Goal: Task Accomplishment & Management: Use online tool/utility

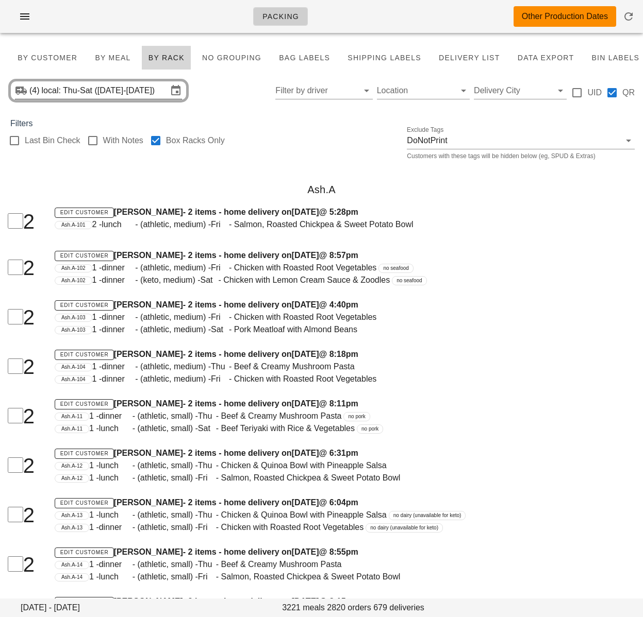
drag, startPoint x: 279, startPoint y: 159, endPoint x: 115, endPoint y: 96, distance: 175.5
click at [279, 158] on div "Last Bin Check With Notes Box Racks Only Exclude Tags DoNotPrint Customers with…" at bounding box center [321, 146] width 643 height 33
click at [136, 93] on input "local: Thu-Sat (Sep 25-Sep 27)" at bounding box center [105, 90] width 126 height 16
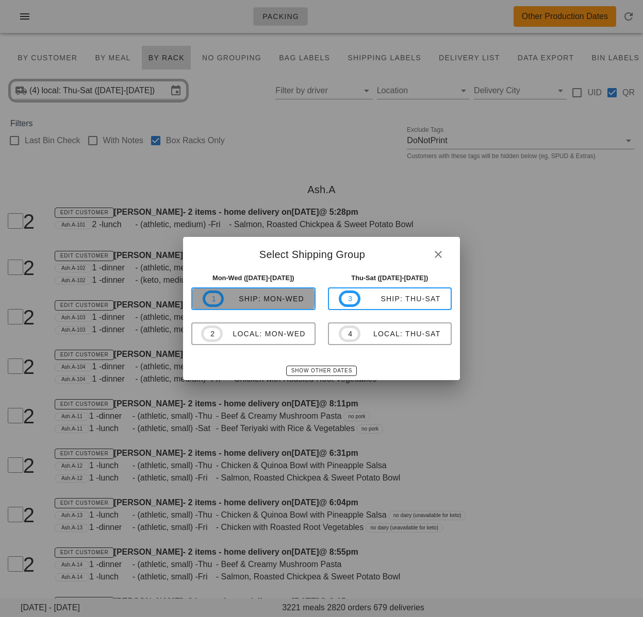
click at [292, 299] on div "ship: Mon-Wed" at bounding box center [264, 299] width 80 height 8
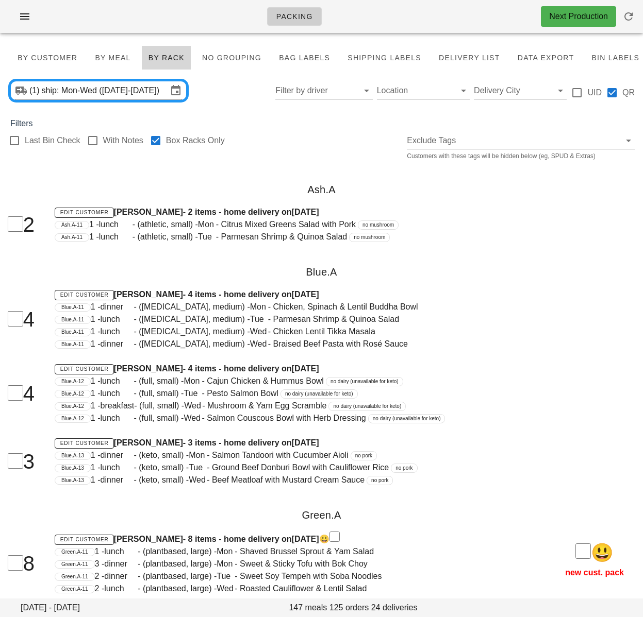
click at [157, 92] on input "ship: Mon-Wed ([DATE]-[DATE])" at bounding box center [105, 90] width 126 height 16
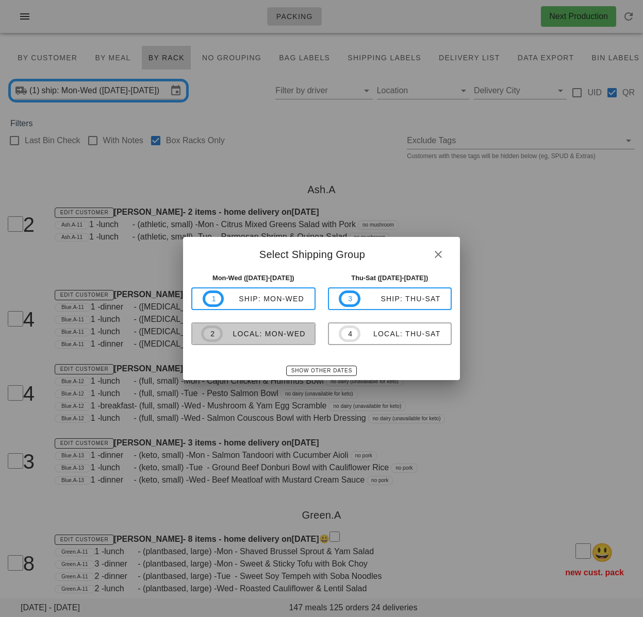
click at [280, 333] on div "local: Mon-Wed" at bounding box center [264, 334] width 83 height 8
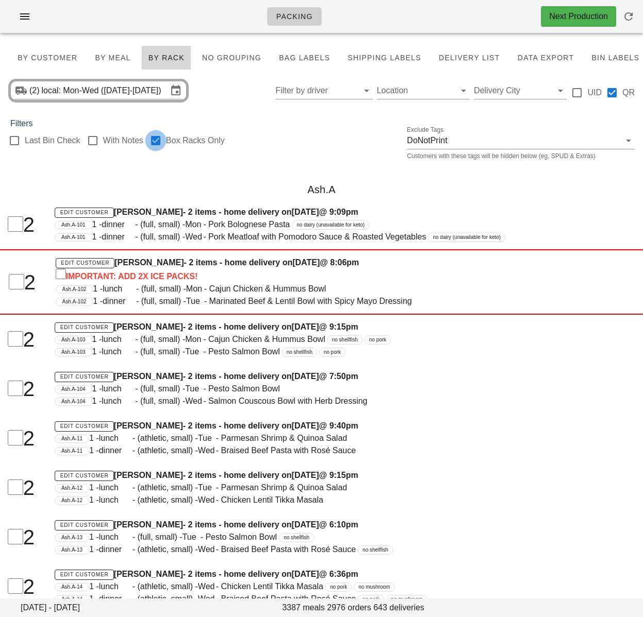
click at [159, 140] on div at bounding box center [156, 141] width 18 height 18
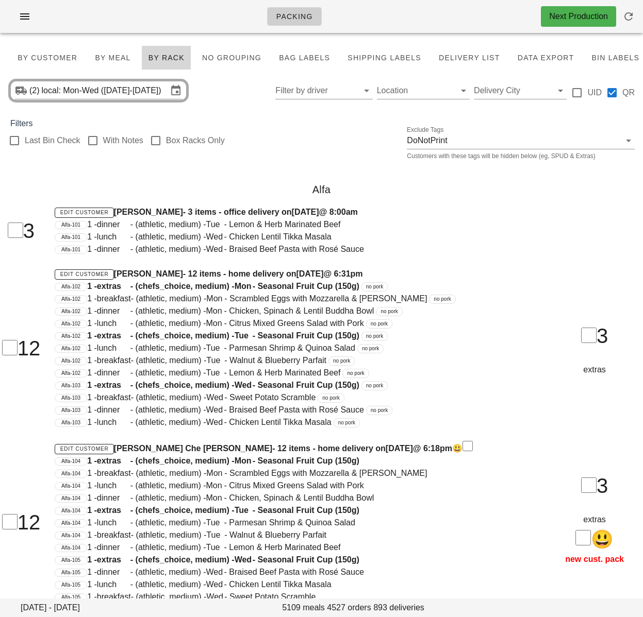
checkbox input "false"
click at [54, 51] on button "By Customer" at bounding box center [47, 57] width 74 height 25
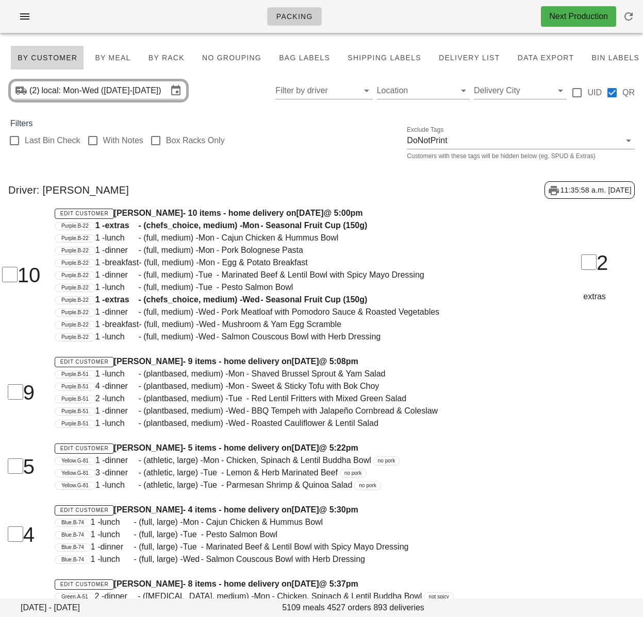
click at [330, 93] on input "text" at bounding box center [315, 90] width 80 height 16
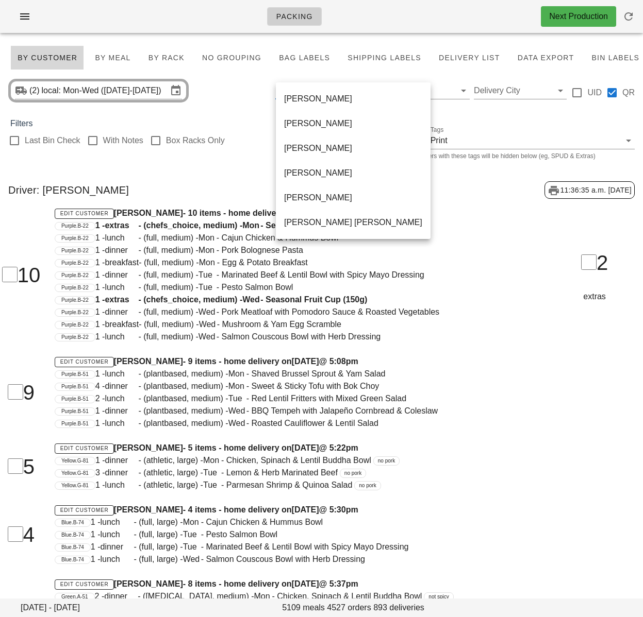
scroll to position [668, 0]
click at [331, 196] on div "Unassigned" at bounding box center [353, 198] width 138 height 10
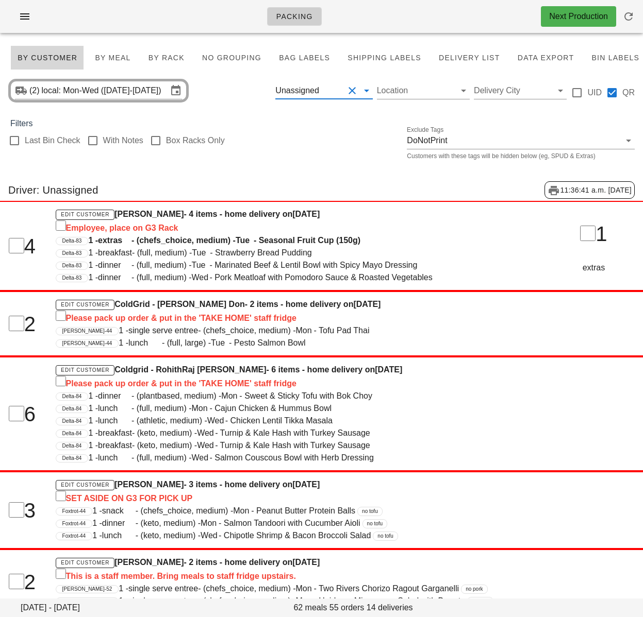
click at [328, 98] on input "text" at bounding box center [332, 90] width 23 height 16
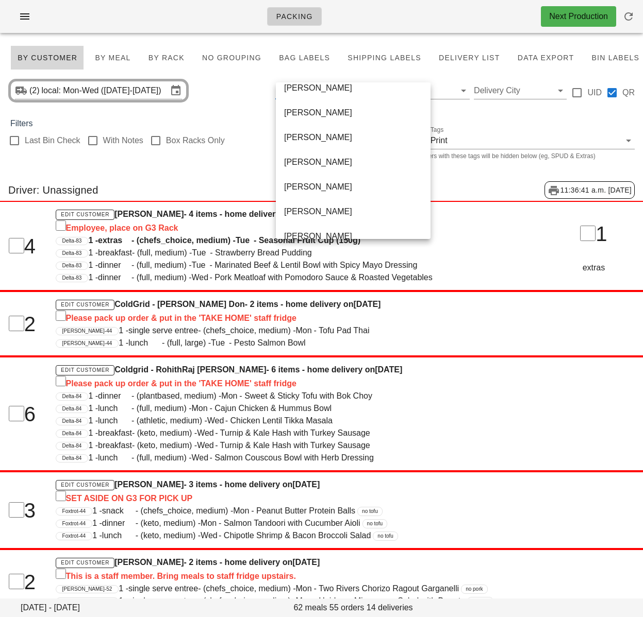
scroll to position [276, 0]
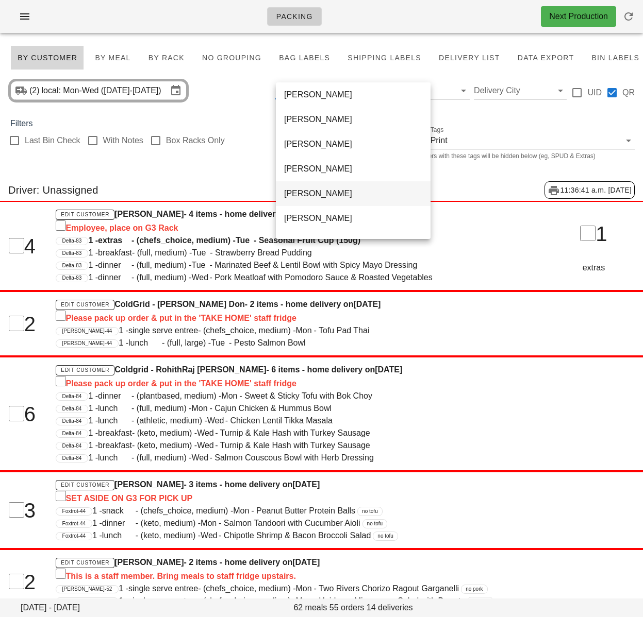
click at [327, 198] on div "[PERSON_NAME]" at bounding box center [353, 194] width 138 height 10
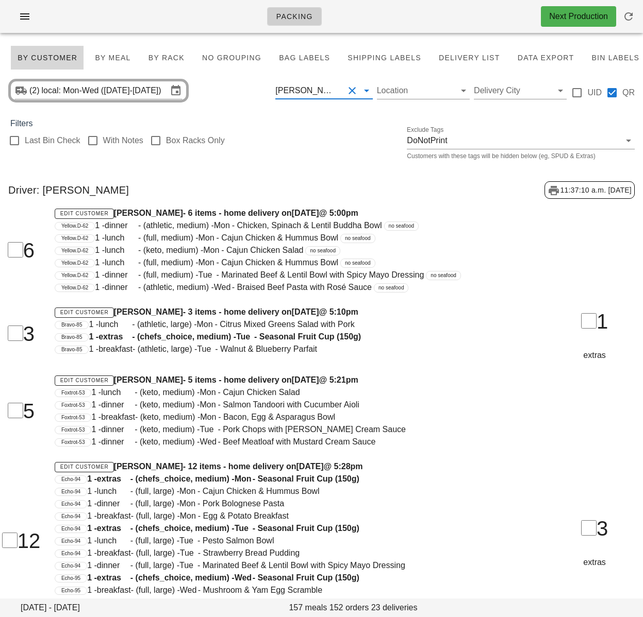
click at [329, 96] on div "[PERSON_NAME]" at bounding box center [309, 90] width 68 height 16
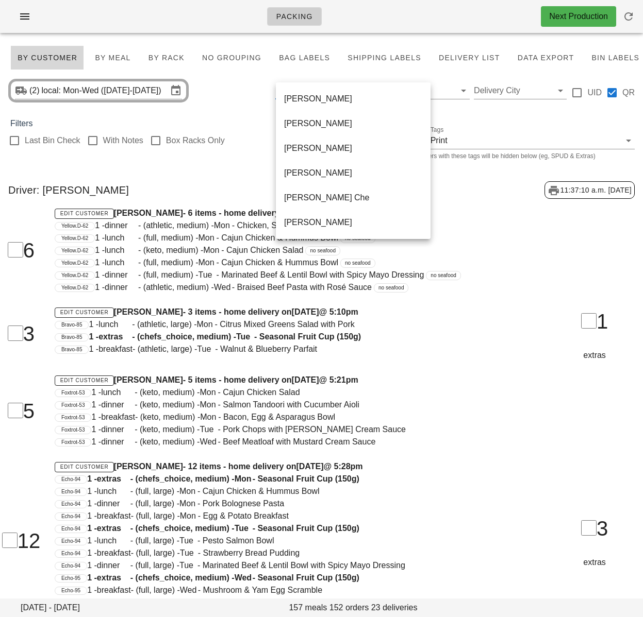
drag, startPoint x: 308, startPoint y: 151, endPoint x: 623, endPoint y: 315, distance: 355.8
click at [308, 151] on div "[PERSON_NAME]" at bounding box center [353, 148] width 138 height 10
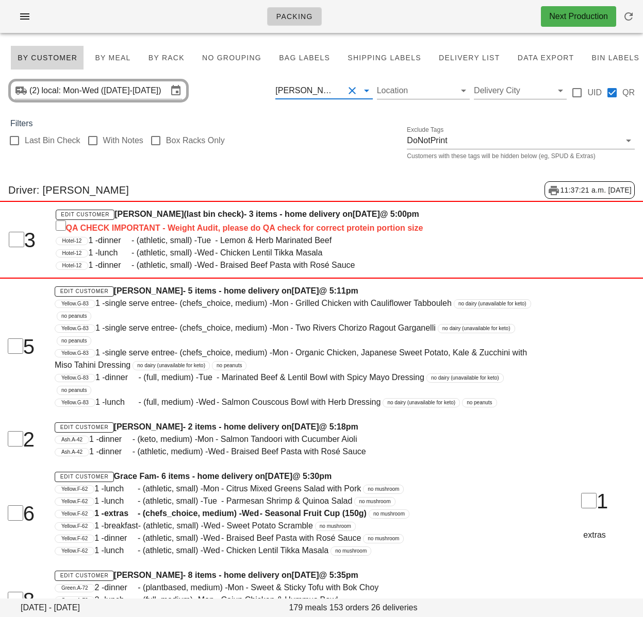
click at [311, 94] on div "[PERSON_NAME]" at bounding box center [305, 90] width 61 height 9
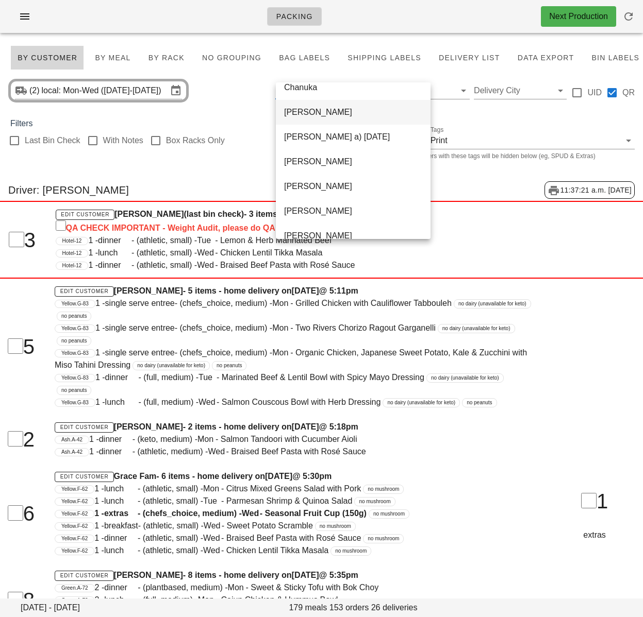
scroll to position [229, 0]
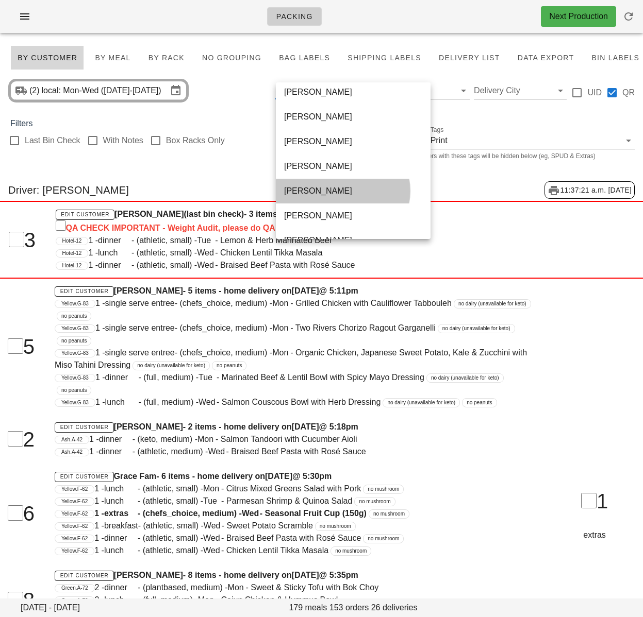
drag, startPoint x: 331, startPoint y: 188, endPoint x: 603, endPoint y: 205, distance: 272.6
click at [330, 188] on div "[PERSON_NAME]" at bounding box center [353, 191] width 138 height 10
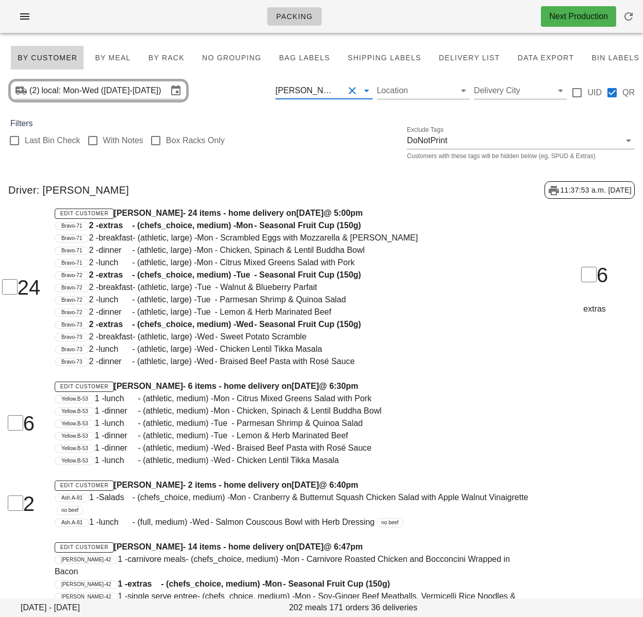
click at [351, 90] on button "Clear Filter by driver" at bounding box center [352, 91] width 12 height 12
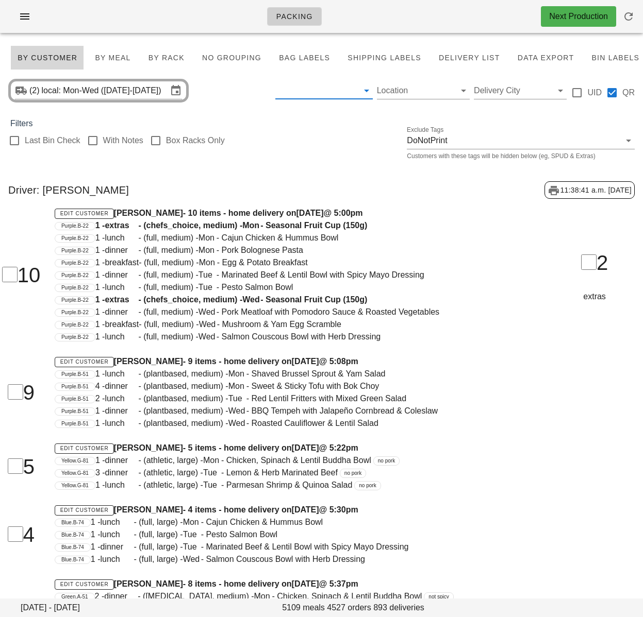
click at [292, 161] on div "Last Bin Check With Notes Box Racks Only Exclude Tags DoNotPrint Customers with…" at bounding box center [321, 146] width 643 height 33
click at [308, 150] on div "Last Bin Check With Notes Box Racks Only Exclude Tags DoNotPrint Customers with…" at bounding box center [321, 146] width 643 height 33
click at [168, 62] on span "By Rack" at bounding box center [166, 58] width 37 height 8
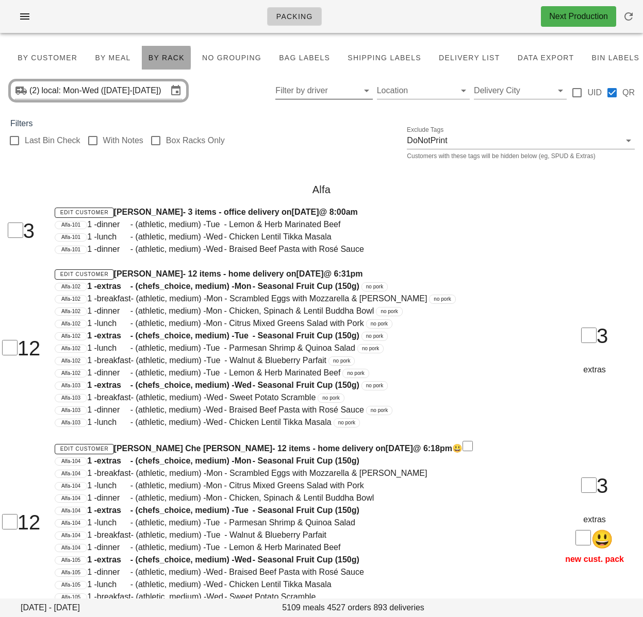
click at [156, 141] on div at bounding box center [156, 141] width 18 height 18
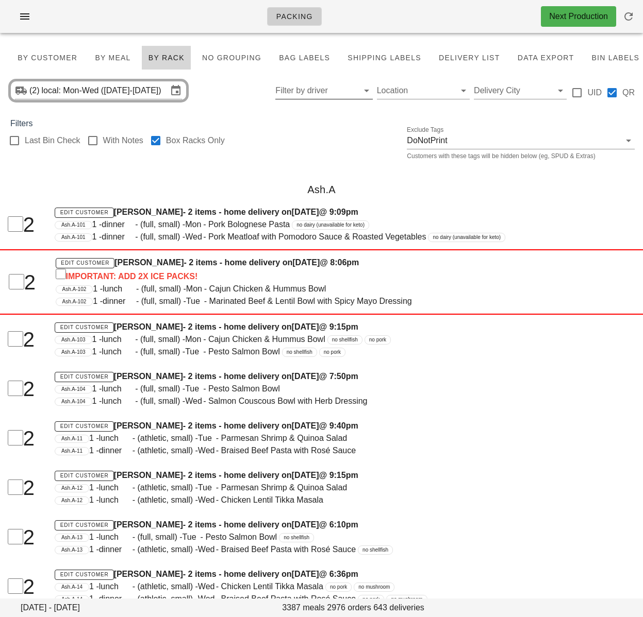
checkbox input "true"
click at [267, 189] on div "Ash.A" at bounding box center [321, 189] width 643 height 33
click at [255, 149] on div "Last Bin Check With Notes Box Racks Only Exclude Tags DoNotPrint Customers with…" at bounding box center [321, 146] width 643 height 33
click at [257, 155] on div "Last Bin Check With Notes Box Racks Only Exclude Tags DoNotPrint Customers with…" at bounding box center [321, 146] width 643 height 33
click at [414, 210] on h4 "Edit Customer Andrea Duke - 2 items - home delivery on Sunday Sep 28 @ 9:09pm" at bounding box center [294, 212] width 479 height 12
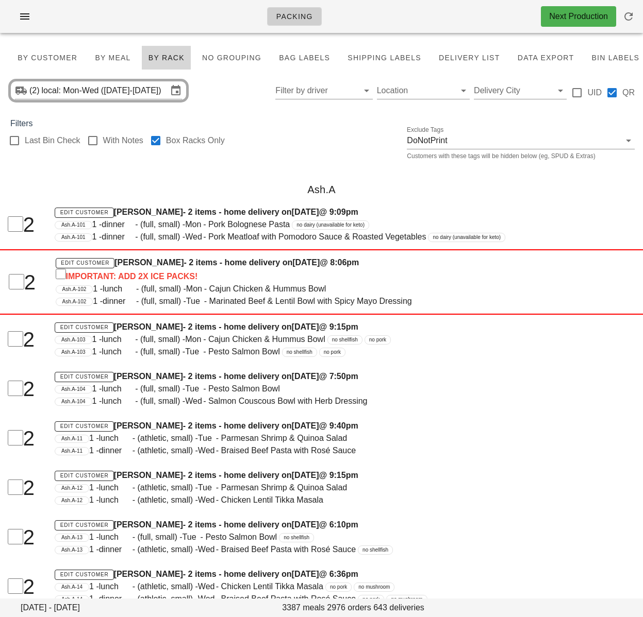
click at [409, 206] on h4 "Edit Customer Andrea Duke - 2 items - home delivery on Sunday Sep 28 @ 9:09pm" at bounding box center [294, 212] width 479 height 12
click at [296, 145] on div "Last Bin Check With Notes Box Racks Only Exclude Tags DoNotPrint Customers with…" at bounding box center [321, 146] width 643 height 33
click at [287, 137] on div "Last Bin Check With Notes Box Racks Only Exclude Tags DoNotPrint Customers with…" at bounding box center [321, 146] width 643 height 33
click at [327, 125] on div "Filters" at bounding box center [321, 123] width 643 height 12
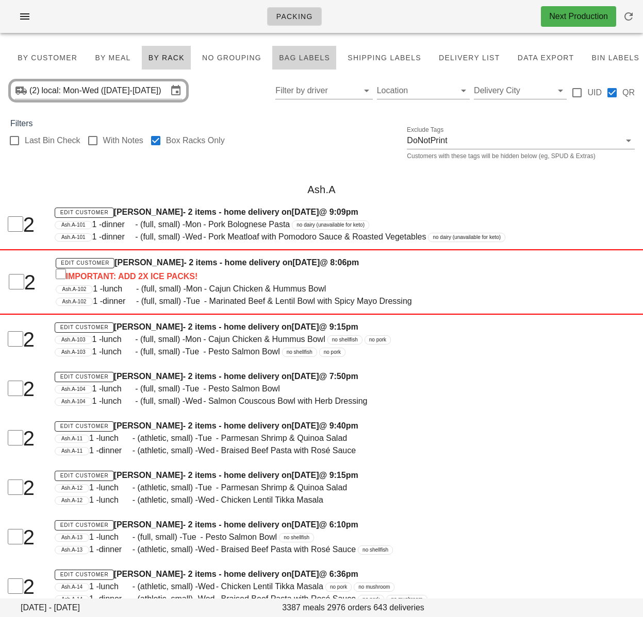
click at [288, 59] on span "Bag Labels" at bounding box center [304, 58] width 52 height 8
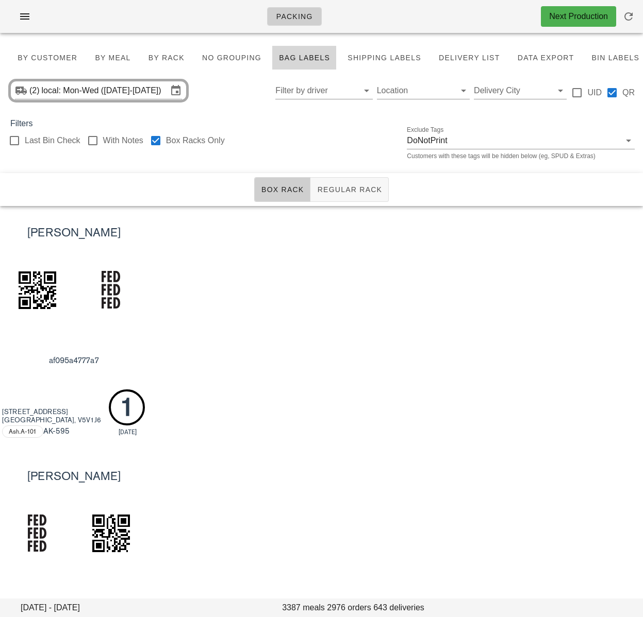
drag, startPoint x: 158, startPoint y: 142, endPoint x: 216, endPoint y: 147, distance: 58.4
click at [158, 142] on div at bounding box center [156, 141] width 18 height 18
checkbox input "false"
click at [282, 150] on div "Last Bin Check With Notes Box Racks Only Exclude Tags DoNotPrint Customers with…" at bounding box center [321, 146] width 643 height 33
click at [360, 185] on span "Regular Rack" at bounding box center [348, 189] width 65 height 8
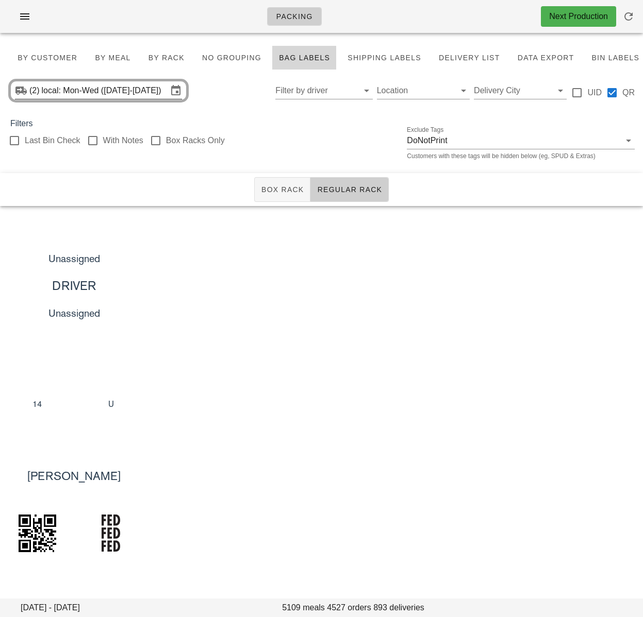
drag, startPoint x: 276, startPoint y: 157, endPoint x: 163, endPoint y: 94, distance: 129.0
click at [276, 157] on div "Last Bin Check With Notes Box Racks Only Exclude Tags DoNotPrint Customers with…" at bounding box center [321, 146] width 643 height 33
click at [387, 315] on div "Unassigned DRIVER Unassigned 14 U" at bounding box center [321, 327] width 643 height 243
click at [308, 281] on div "Unassigned DRIVER Unassigned 14 U" at bounding box center [321, 327] width 643 height 243
click at [282, 192] on span "Box Rack" at bounding box center [282, 189] width 43 height 8
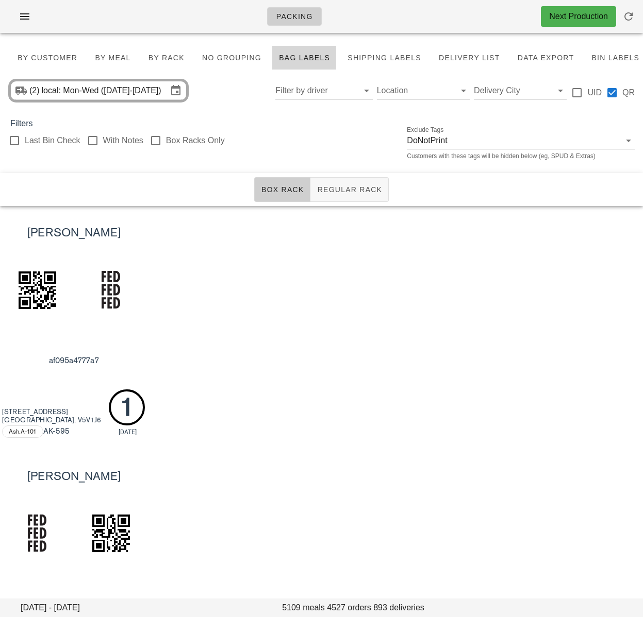
drag, startPoint x: 369, startPoint y: 300, endPoint x: 57, endPoint y: 0, distance: 433.3
click at [370, 300] on div "[PERSON_NAME] af095a4777a7 [STREET_ADDRESS][GEOGRAPHIC_DATA]A-101 AK -595 1 [DA…" at bounding box center [321, 327] width 643 height 243
click at [374, 301] on div "[PERSON_NAME] af095a4777a7 [STREET_ADDRESS][GEOGRAPHIC_DATA]A-101 AK -595 1 [DA…" at bounding box center [321, 327] width 643 height 243
click at [278, 129] on div "Filters" at bounding box center [321, 123] width 643 height 12
click at [195, 350] on div "[PERSON_NAME] af095a4777a7 [STREET_ADDRESS][GEOGRAPHIC_DATA]A-101 AK -595 1 [DA…" at bounding box center [321, 327] width 643 height 243
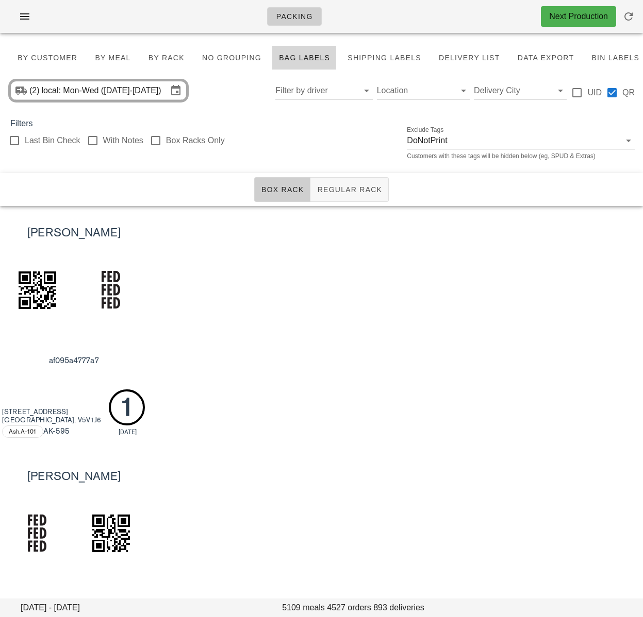
click at [290, 132] on div "Last Bin Check With Notes Box Racks Only Exclude Tags DoNotPrint Customers with…" at bounding box center [321, 146] width 643 height 33
click at [296, 134] on div "Last Bin Check With Notes Box Racks Only Exclude Tags DoNotPrint Customers with…" at bounding box center [321, 146] width 643 height 33
click at [124, 92] on input "local: Mon-Wed (Sep 29-Oct 1)" at bounding box center [105, 90] width 126 height 16
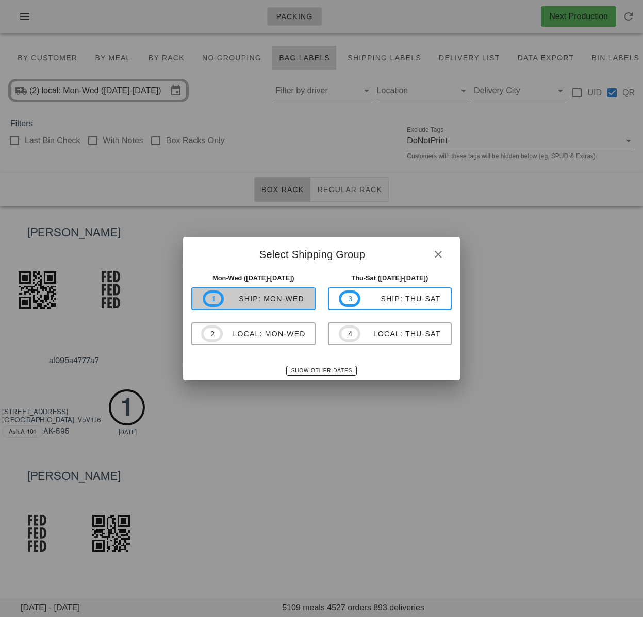
click at [280, 296] on div "ship: Mon-Wed" at bounding box center [264, 299] width 80 height 8
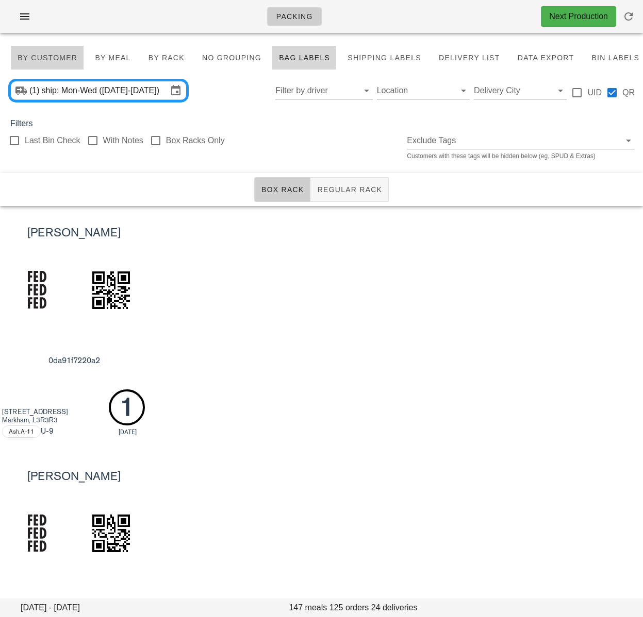
click at [54, 59] on span "By Customer" at bounding box center [47, 58] width 60 height 8
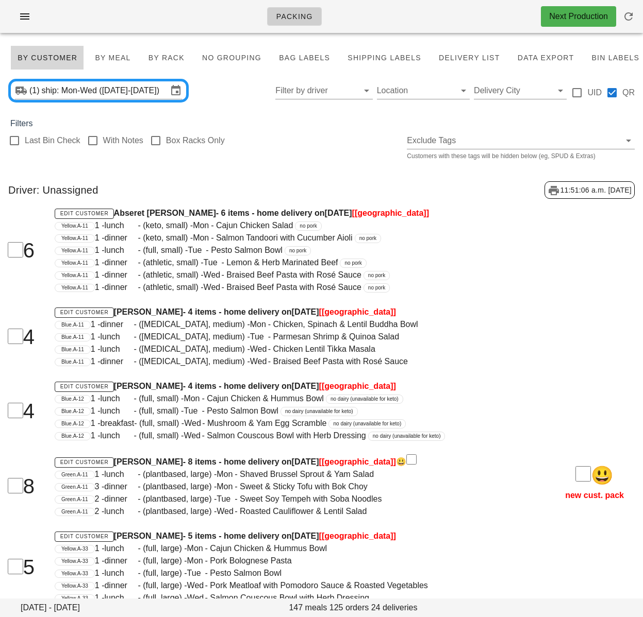
drag, startPoint x: 313, startPoint y: 144, endPoint x: 325, endPoint y: 120, distance: 27.2
click at [313, 144] on div "Last Bin Check With Notes Box Racks Only Exclude Tags Customers with these tags…" at bounding box center [321, 146] width 643 height 33
click at [320, 97] on input "Filter by driver" at bounding box center [315, 90] width 80 height 16
click at [324, 104] on div "Unassigned" at bounding box center [324, 99] width 81 height 10
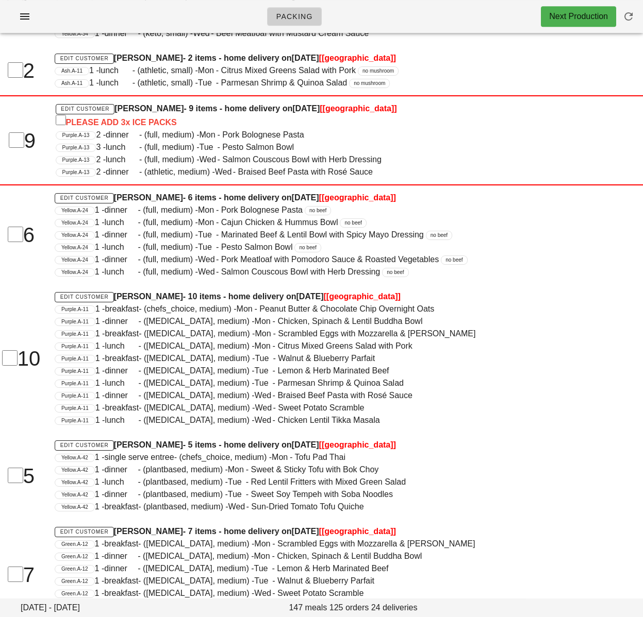
scroll to position [529, 0]
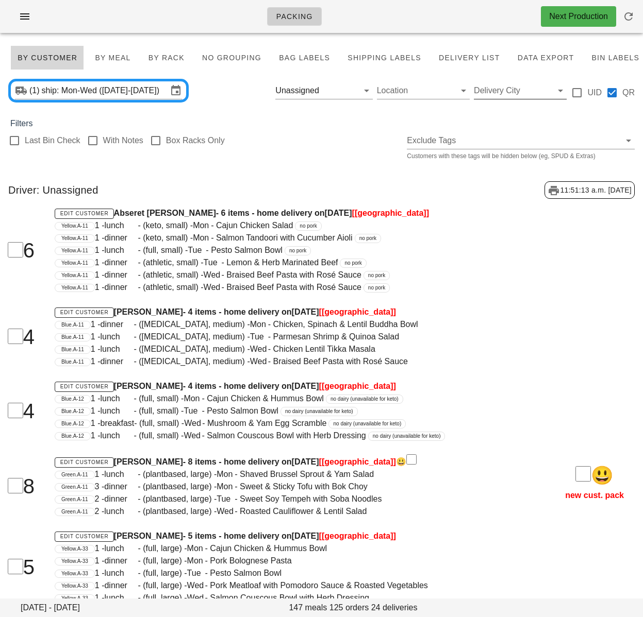
click at [501, 93] on input "Delivery City" at bounding box center [512, 90] width 76 height 16
click at [518, 102] on div "toronto" at bounding box center [525, 99] width 86 height 10
click at [325, 148] on div "Last Bin Check With Notes Box Racks Only Exclude Tags Customers with these tags…" at bounding box center [321, 146] width 643 height 33
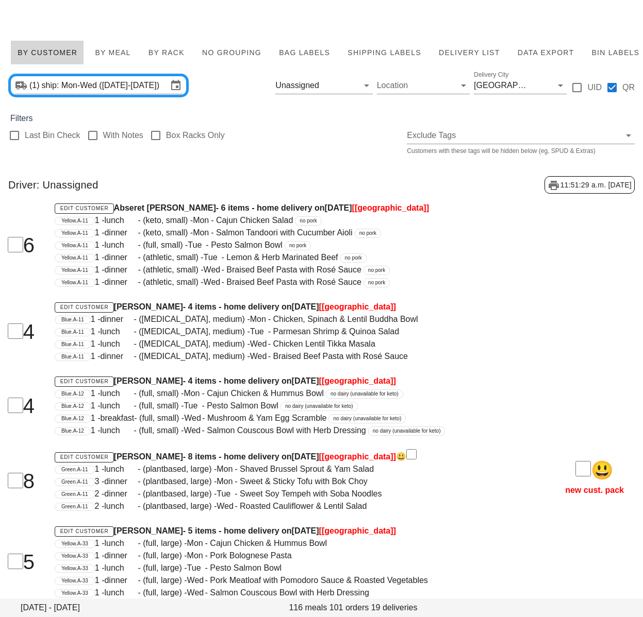
scroll to position [6, 0]
click at [533, 89] on input "Delivery City" at bounding box center [535, 85] width 4 height 16
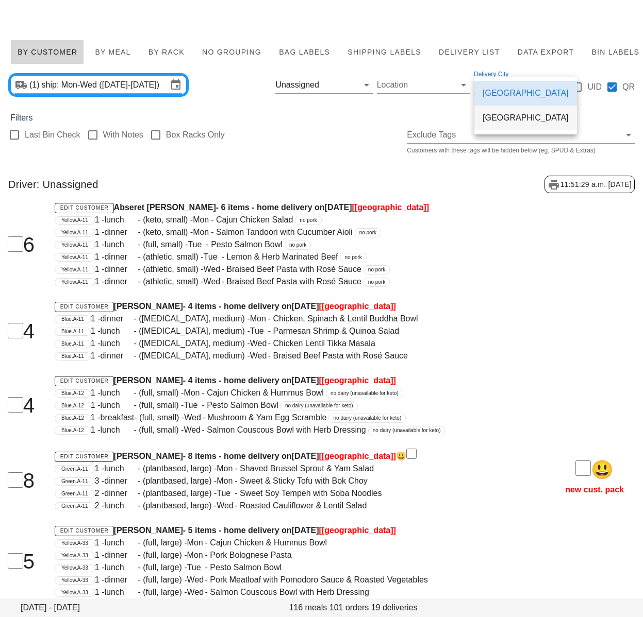
click at [506, 123] on div "[GEOGRAPHIC_DATA]" at bounding box center [525, 118] width 86 height 22
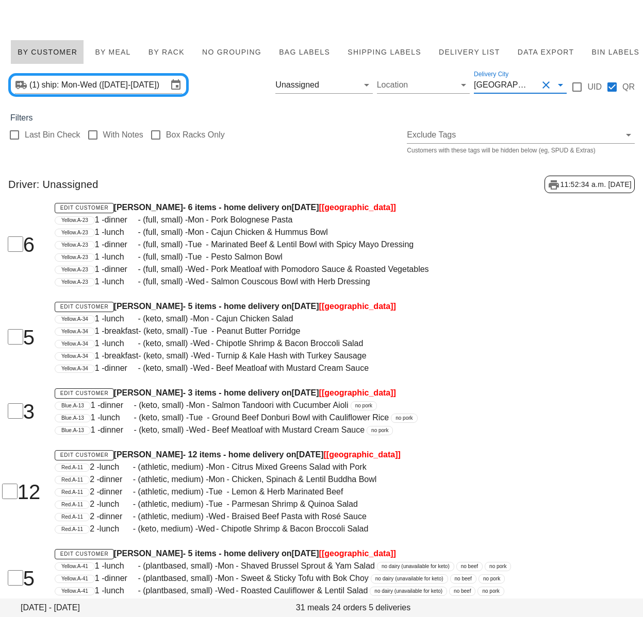
click at [310, 124] on div "Filters" at bounding box center [321, 118] width 643 height 12
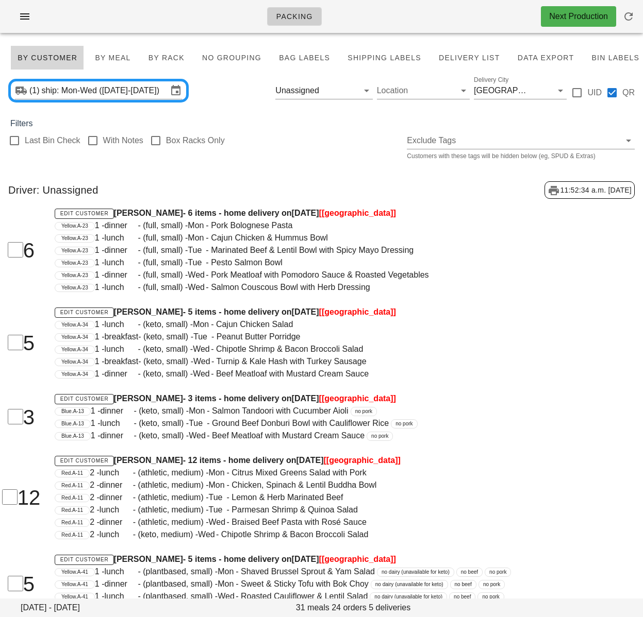
scroll to position [14, 0]
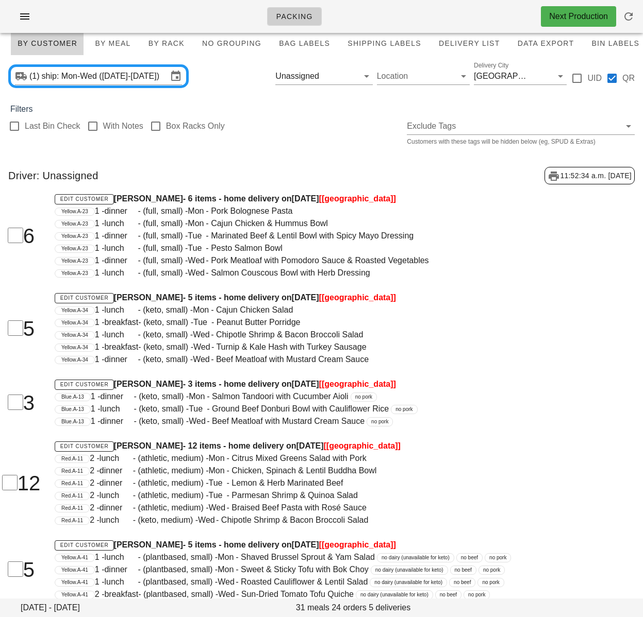
click at [505, 337] on div "Yellow.A-34 1 - lunch - (keto, small) - Wed - Chipotle Shrimp & Bacon Broccoli …" at bounding box center [294, 335] width 479 height 12
click at [282, 43] on span "Bag Labels" at bounding box center [304, 43] width 52 height 8
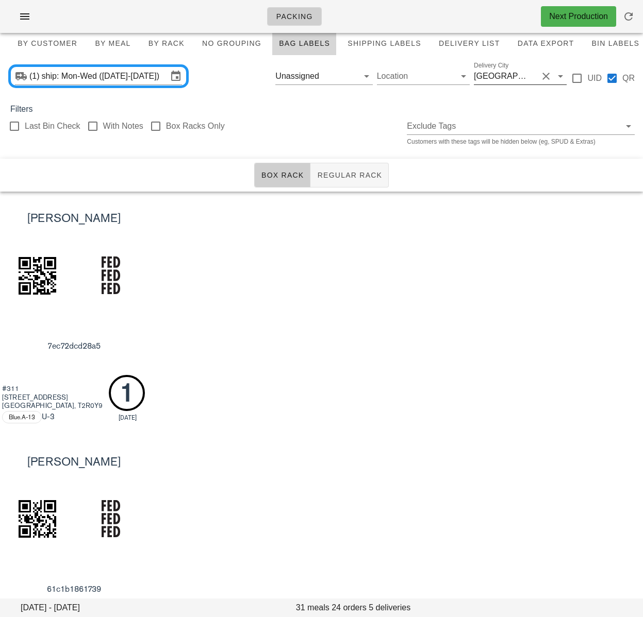
click at [533, 78] on input "Delivery City" at bounding box center [535, 76] width 4 height 16
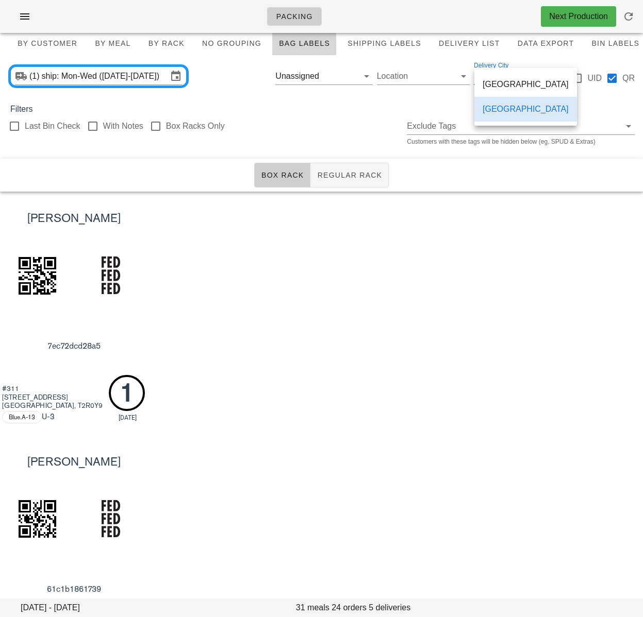
click at [510, 88] on div "toronto" at bounding box center [525, 84] width 86 height 10
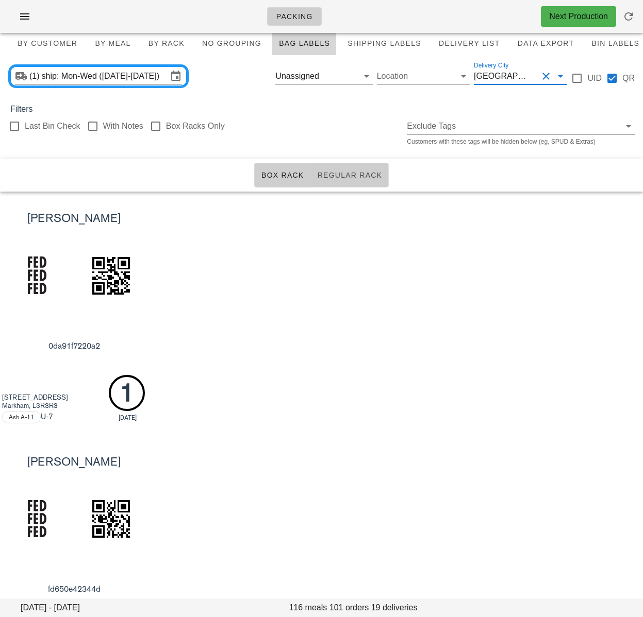
click at [355, 171] on span "Regular Rack" at bounding box center [348, 175] width 65 height 8
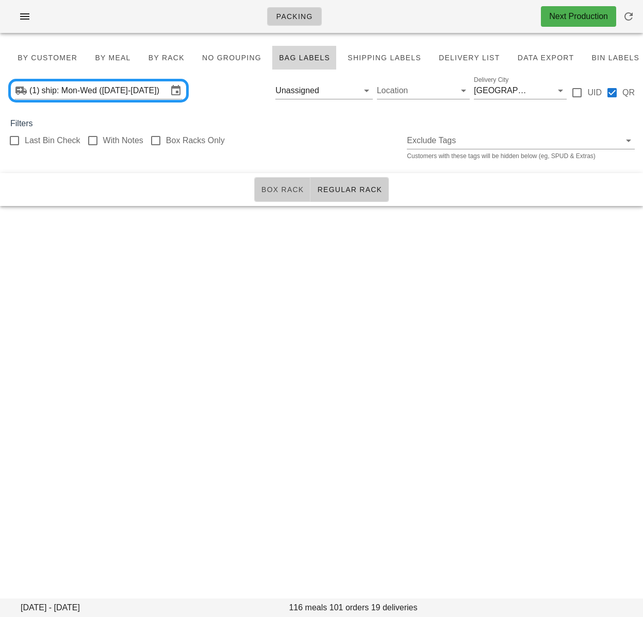
click at [276, 179] on button "Box Rack" at bounding box center [282, 189] width 57 height 25
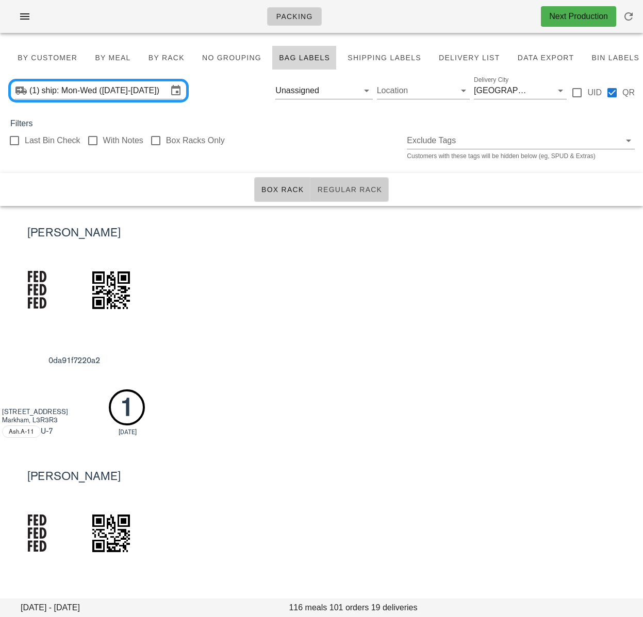
click at [351, 188] on span "Regular Rack" at bounding box center [348, 189] width 65 height 8
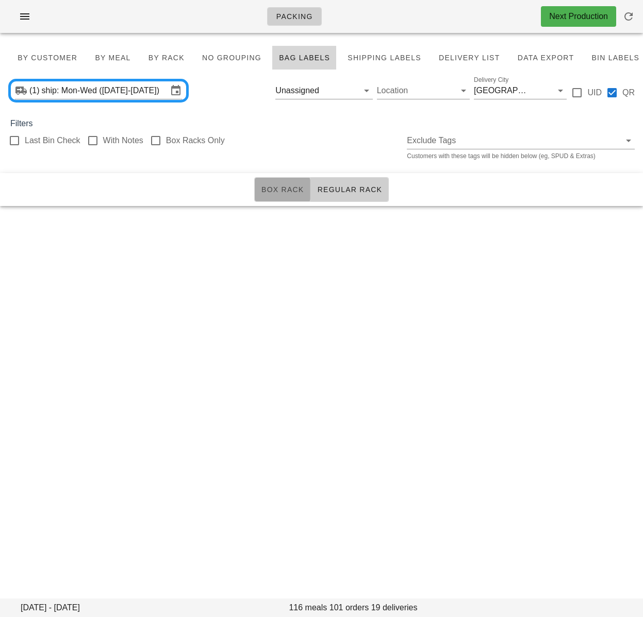
click at [274, 192] on span "Box Rack" at bounding box center [282, 189] width 43 height 8
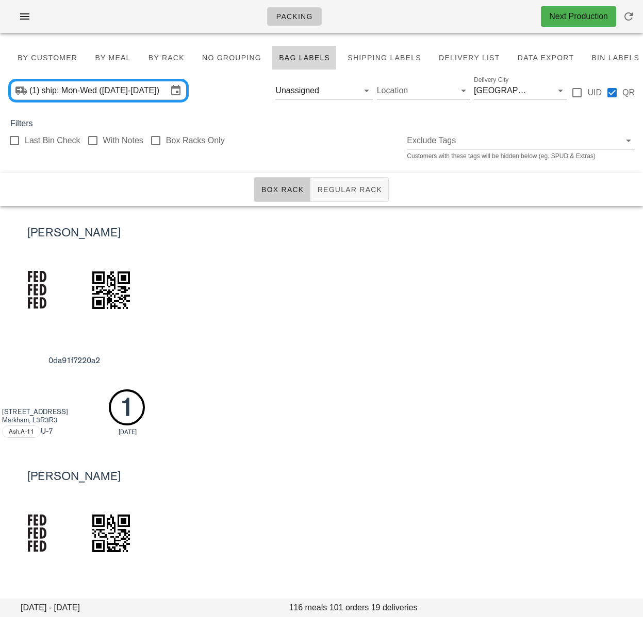
drag, startPoint x: 303, startPoint y: 244, endPoint x: 278, endPoint y: 213, distance: 39.5
click at [302, 240] on div "Jiyoon J 0da91f7220a2 82 Larksmere Crt Markham, L3R3R3 Ash.A-11 U -7 1 28/9/25" at bounding box center [321, 327] width 643 height 243
click at [308, 283] on div "Jiyoon J 0da91f7220a2 82 Larksmere Crt Markham, L3R3R3 Ash.A-11 U -7 1 [DATE]" at bounding box center [321, 327] width 643 height 243
click at [352, 192] on span "Regular Rack" at bounding box center [348, 189] width 65 height 8
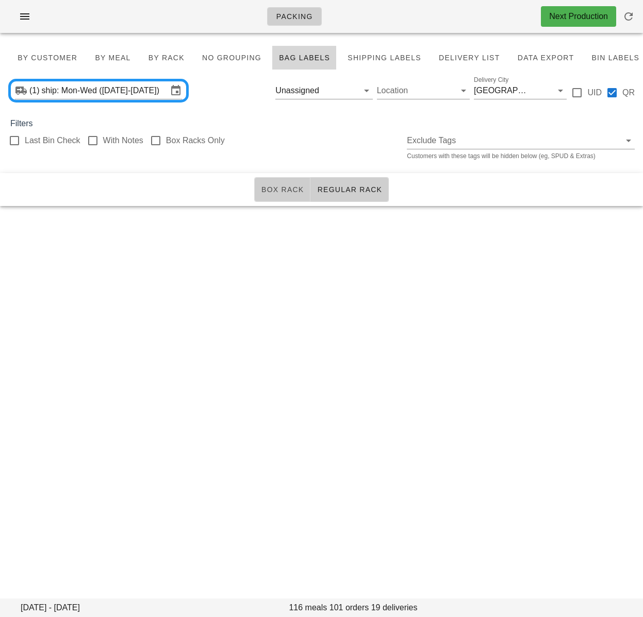
click at [281, 186] on span "Box Rack" at bounding box center [282, 189] width 43 height 8
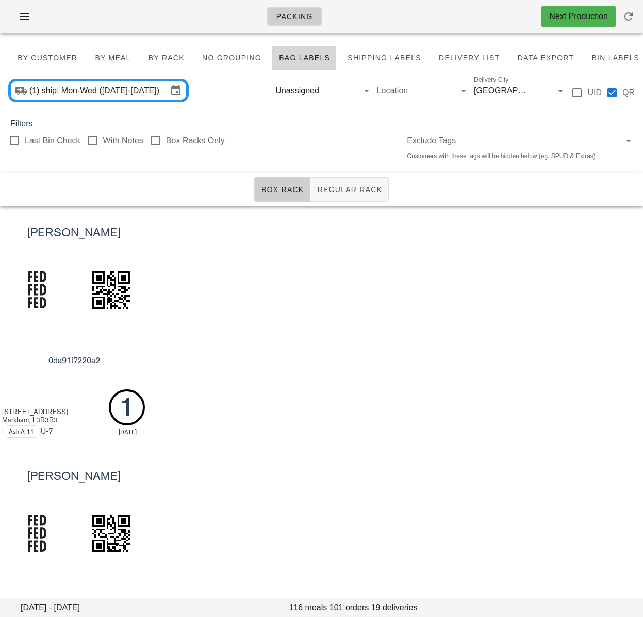
click at [312, 262] on div "Jiyoon J 0da91f7220a2 82 Larksmere Crt Markham, L3R3R3 Ash.A-11 U -7 1 [DATE]" at bounding box center [321, 327] width 643 height 243
click at [522, 277] on div "Jiyoon J 0da91f7220a2 82 Larksmere Crt Markham, L3R3R3 Ash.A-11 U -7 1 [DATE]" at bounding box center [321, 327] width 643 height 243
click at [533, 93] on input "Delivery City" at bounding box center [535, 90] width 4 height 16
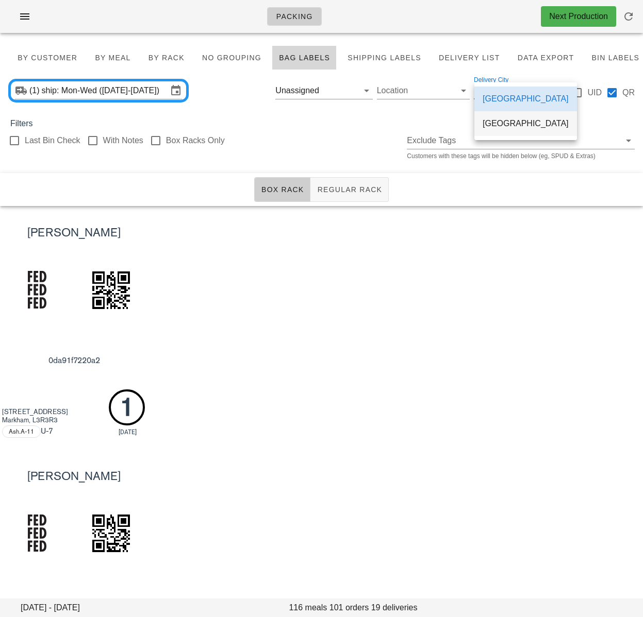
click at [505, 126] on div "[GEOGRAPHIC_DATA]" at bounding box center [525, 124] width 86 height 10
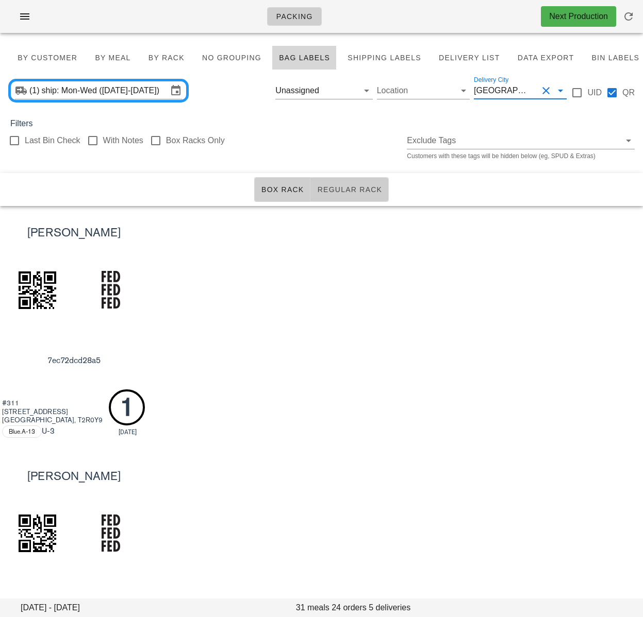
click at [348, 185] on span "Regular Rack" at bounding box center [348, 189] width 65 height 8
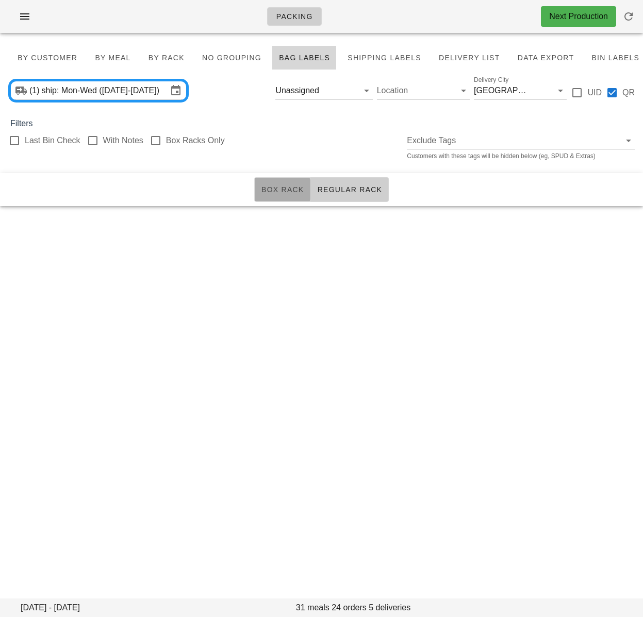
click at [286, 188] on span "Box Rack" at bounding box center [282, 189] width 43 height 8
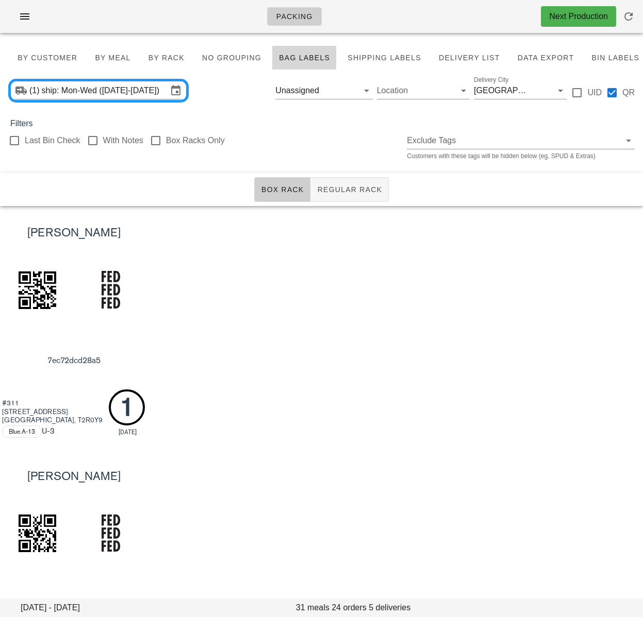
click at [399, 269] on div "[PERSON_NAME] 7ec72dcd28a5 #[GEOGRAPHIC_DATA][STREET_ADDRESS]A-13 U -3 1 [DATE]" at bounding box center [321, 327] width 643 height 243
click at [343, 197] on button "Regular Rack" at bounding box center [349, 189] width 78 height 25
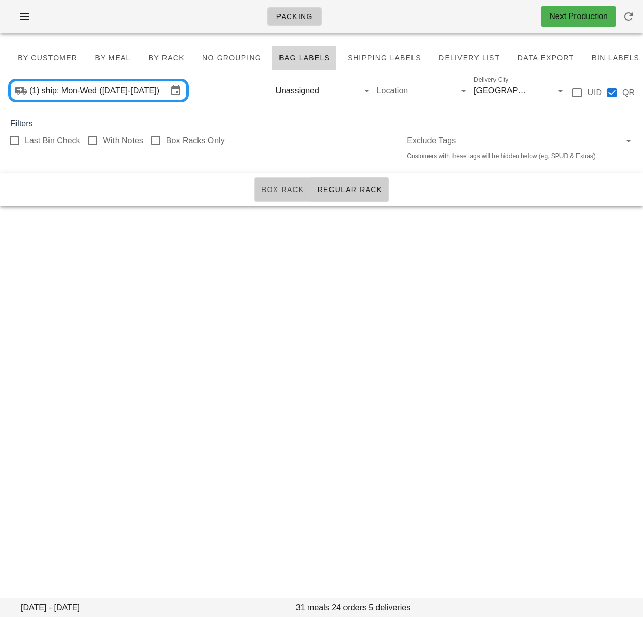
drag, startPoint x: 281, startPoint y: 191, endPoint x: 284, endPoint y: 196, distance: 6.0
click at [281, 191] on span "Box Rack" at bounding box center [282, 189] width 43 height 8
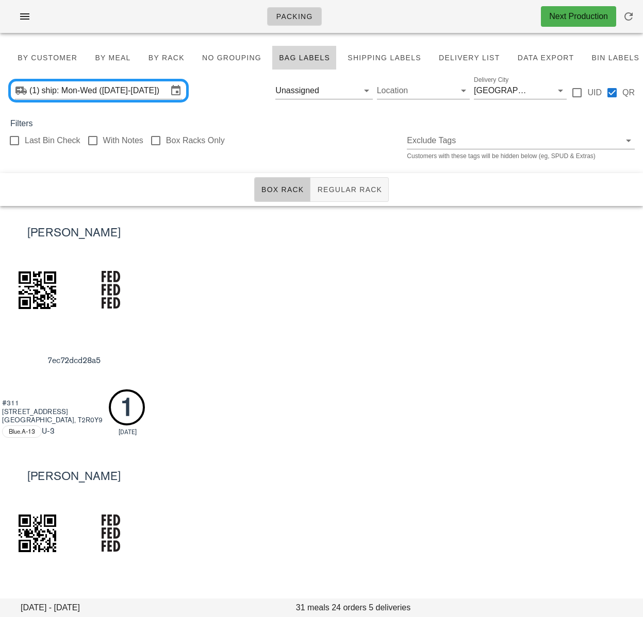
click at [380, 261] on div "[PERSON_NAME] 7ec72dcd28a5 #[GEOGRAPHIC_DATA][STREET_ADDRESS]A-13 U -3 1 [DATE]" at bounding box center [321, 327] width 643 height 243
